Goal: Task Accomplishment & Management: Complete application form

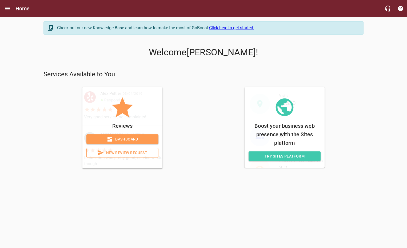
click at [128, 138] on span "Dashboard" at bounding box center [122, 139] width 63 height 7
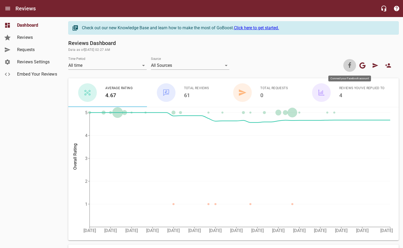
click at [346, 69] on link at bounding box center [349, 65] width 13 height 13
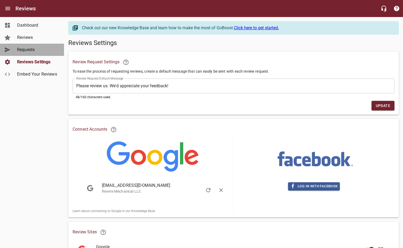
click at [32, 50] on span "Requests" at bounding box center [37, 50] width 41 height 6
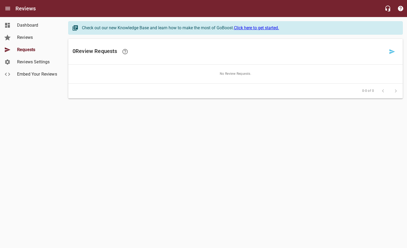
click at [26, 34] on link "Reviews" at bounding box center [32, 37] width 64 height 12
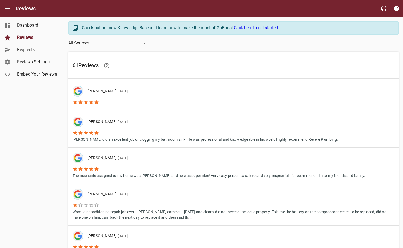
click at [31, 50] on span "Requests" at bounding box center [37, 50] width 41 height 6
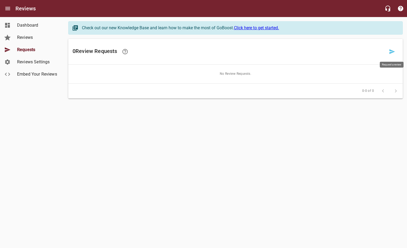
click at [392, 52] on icon at bounding box center [392, 51] width 6 height 5
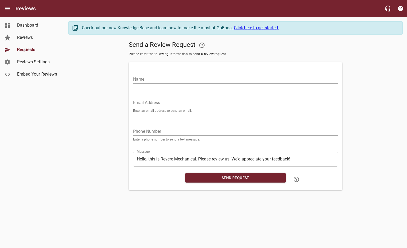
click at [150, 99] on input "Email Address" at bounding box center [235, 103] width 205 height 9
click at [137, 136] on div "Phone Number Enter a phone number to send a text message." at bounding box center [235, 132] width 205 height 18
click at [137, 134] on input "tel" at bounding box center [235, 131] width 205 height 9
click at [113, 137] on div "Send a Review Request Please enter the following information to send a review r…" at bounding box center [235, 114] width 334 height 151
click at [159, 132] on input "tel" at bounding box center [235, 131] width 205 height 9
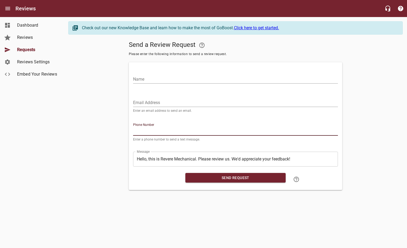
click at [84, 140] on div "Send a Review Request Please enter the following information to send a review r…" at bounding box center [235, 114] width 334 height 151
click at [166, 125] on div "Phone Number Enter a phone number to send a text message." at bounding box center [235, 132] width 205 height 18
click at [158, 131] on input "tel" at bounding box center [235, 131] width 205 height 9
type input "7752030500"
type input "[PERSON_NAME]"
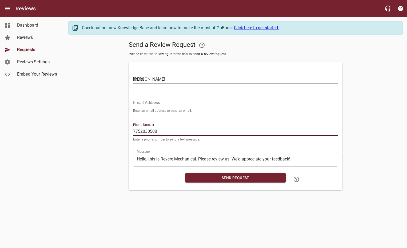
type input "[EMAIL_ADDRESS][DOMAIN_NAME]"
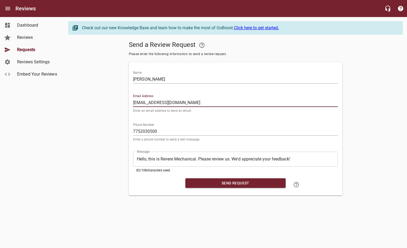
drag, startPoint x: 173, startPoint y: 104, endPoint x: 123, endPoint y: 105, distance: 49.3
click at [123, 105] on div "Send a Review Request Please enter the following information to send a review r…" at bounding box center [235, 117] width 334 height 157
click at [111, 120] on div "Send a Review Request Please enter the following information to send a review r…" at bounding box center [235, 117] width 334 height 157
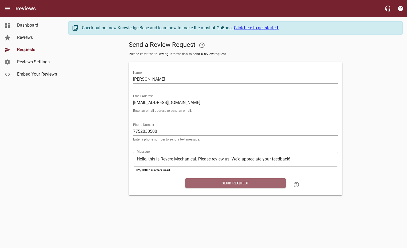
click at [213, 185] on span "Send Request" at bounding box center [236, 183] width 92 height 7
